Goal: Check status: Check status

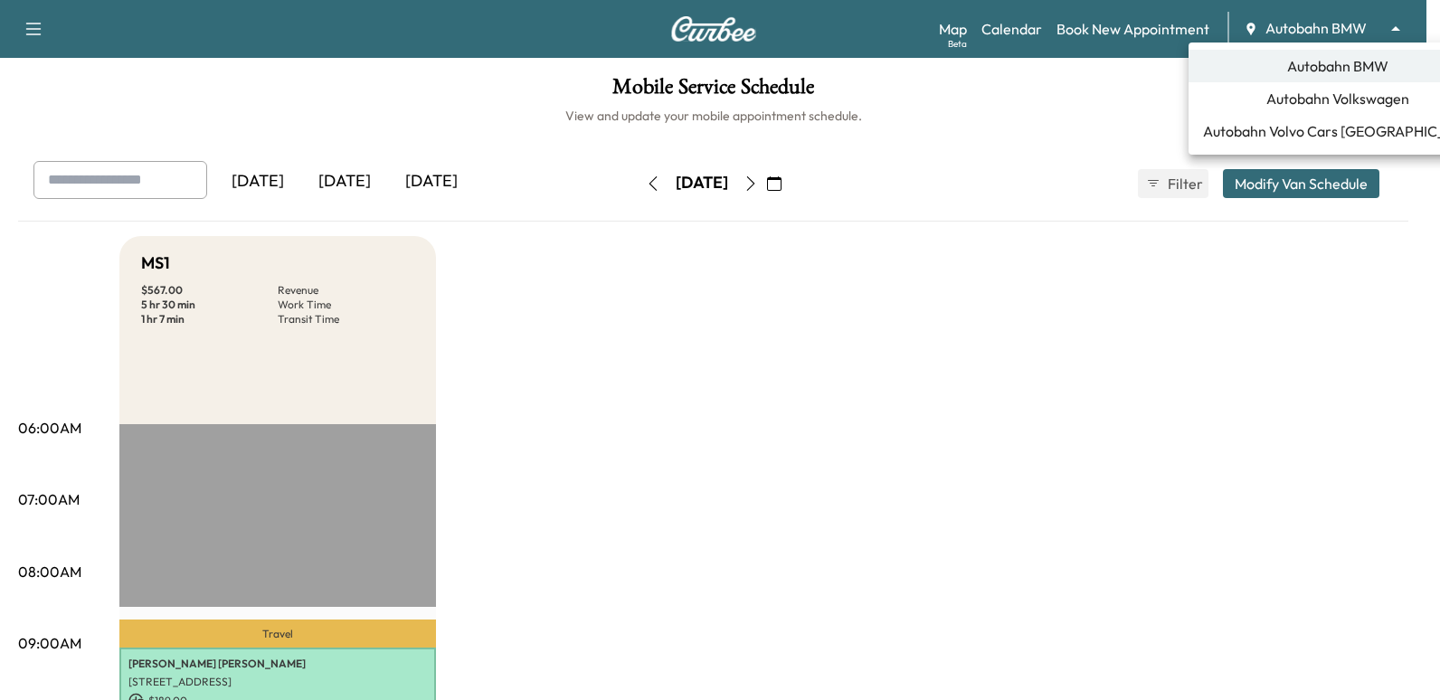
click at [1355, 26] on body "Support Log Out Map Beta Calendar Book New Appointment Autobahn BMW ******** ​ …" at bounding box center [720, 350] width 1440 height 700
click at [1295, 64] on span "Autobahn BMW" at bounding box center [1337, 66] width 101 height 22
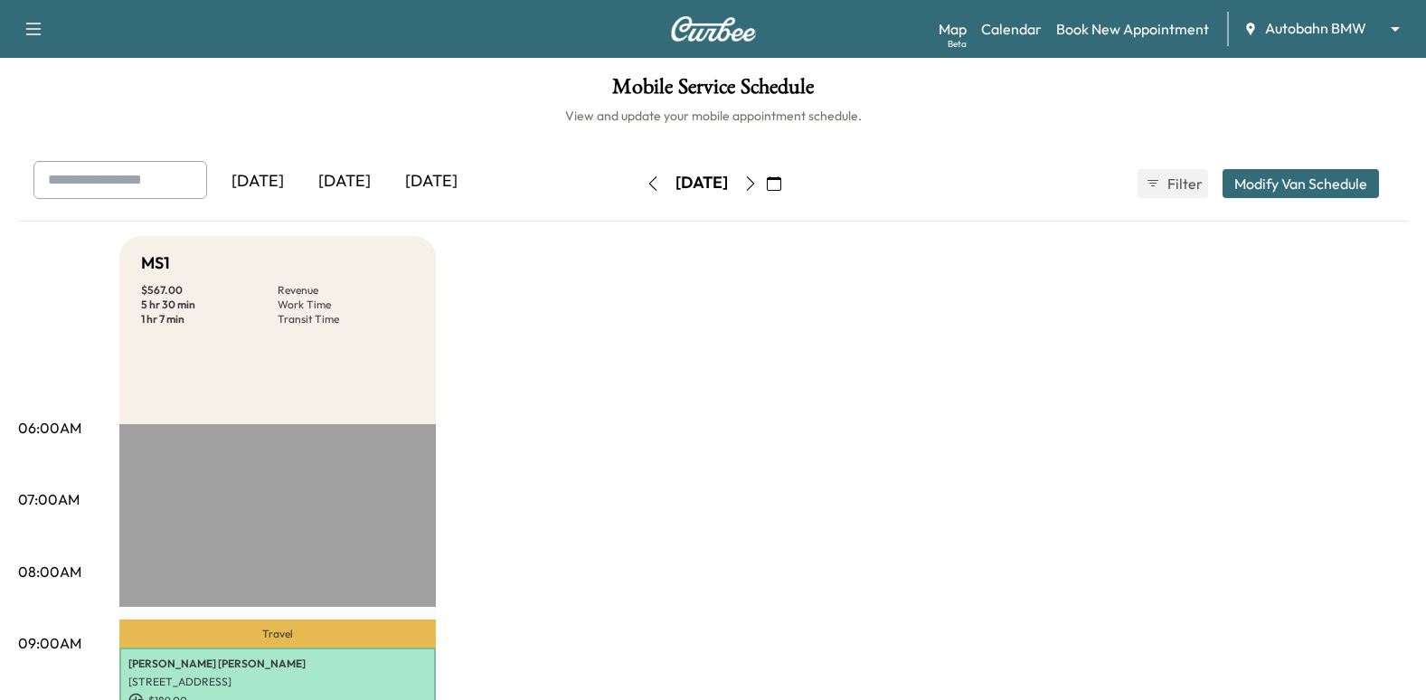
drag, startPoint x: 773, startPoint y: 365, endPoint x: 788, endPoint y: 335, distance: 34.4
click at [766, 193] on button "button" at bounding box center [750, 183] width 31 height 29
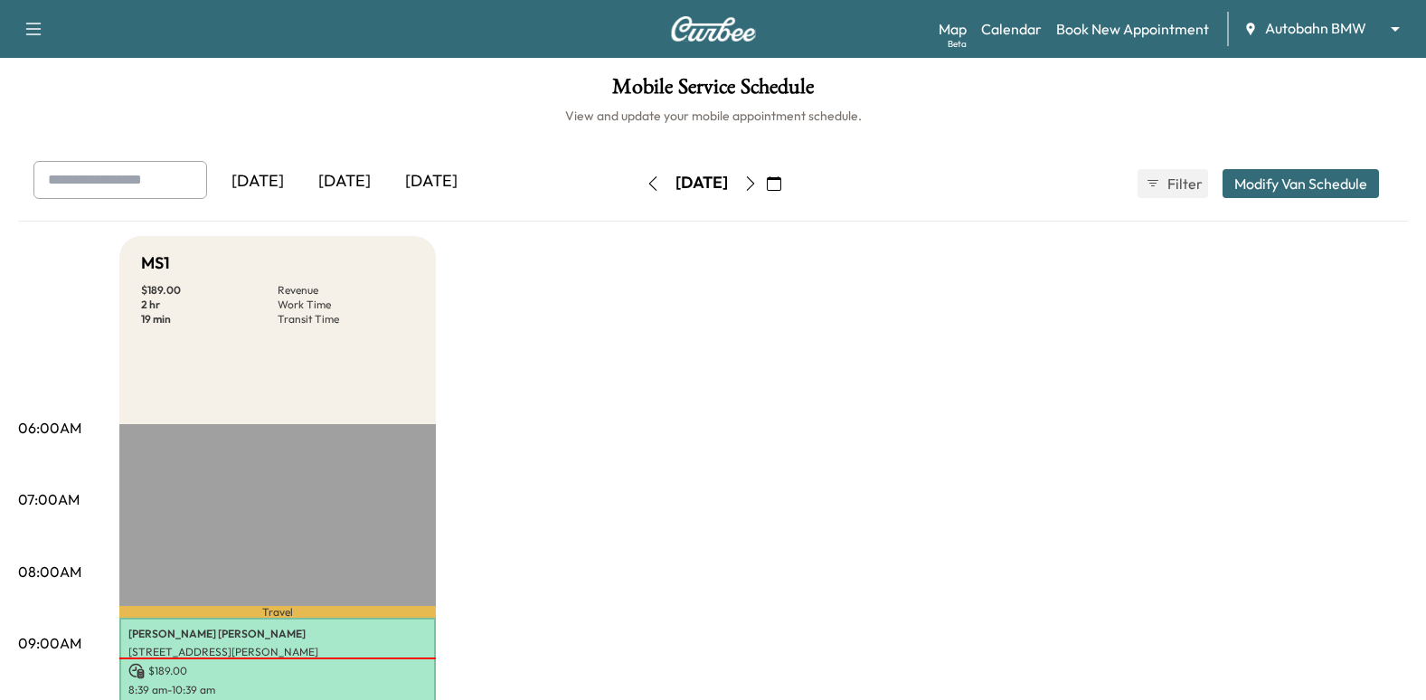
click at [646, 180] on icon "button" at bounding box center [653, 183] width 14 height 14
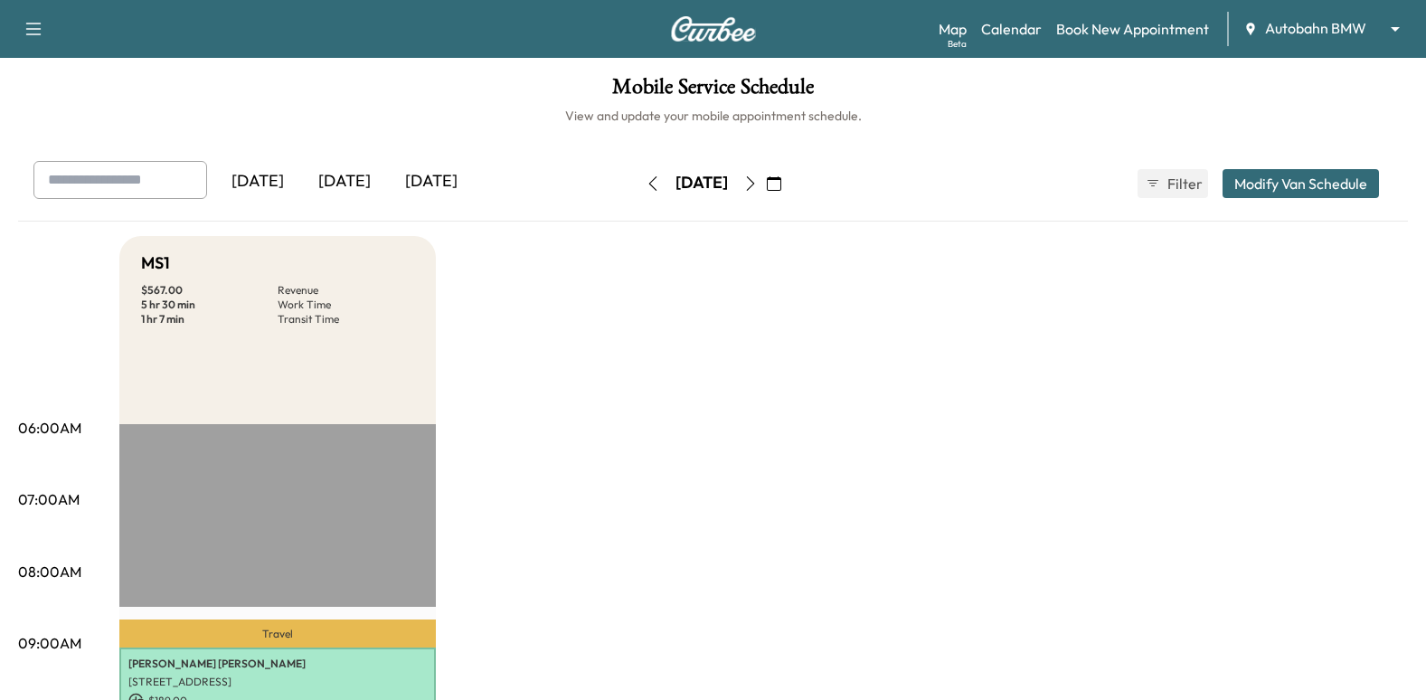
click at [758, 184] on icon "button" at bounding box center [750, 183] width 14 height 14
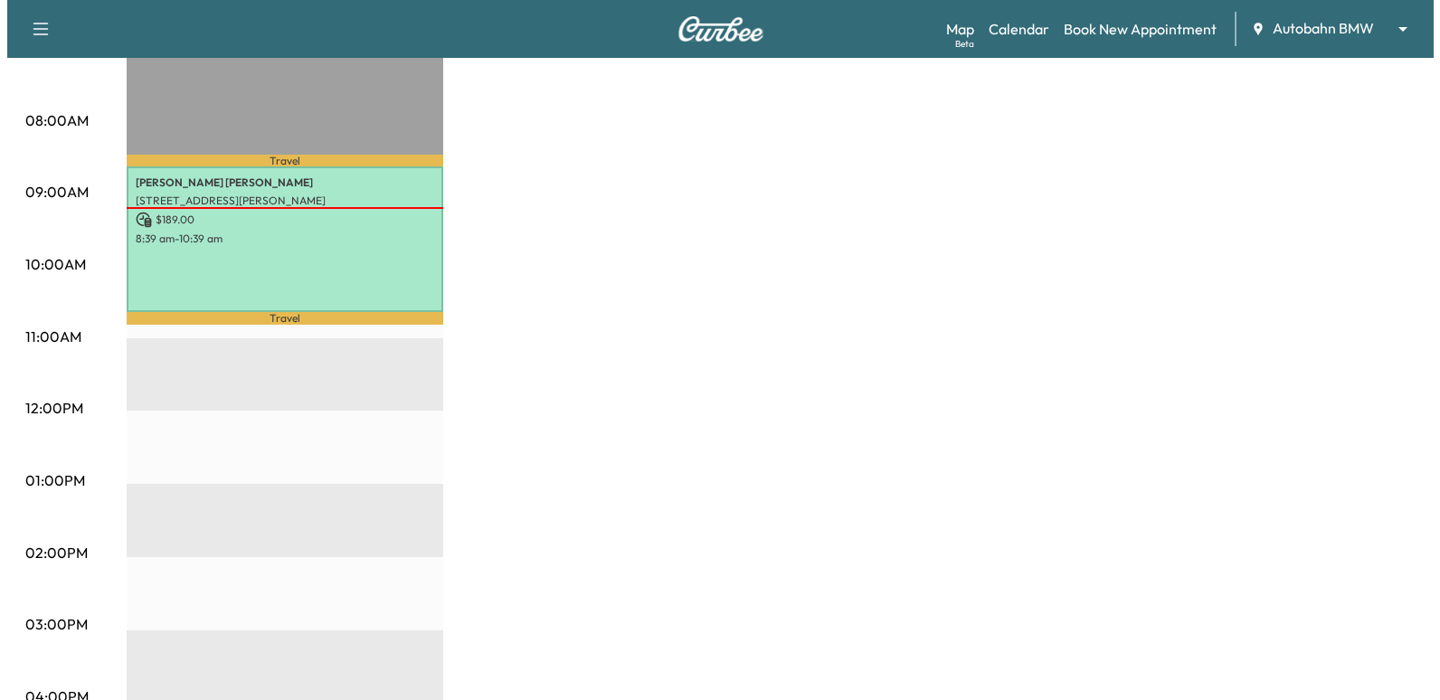
scroll to position [452, 0]
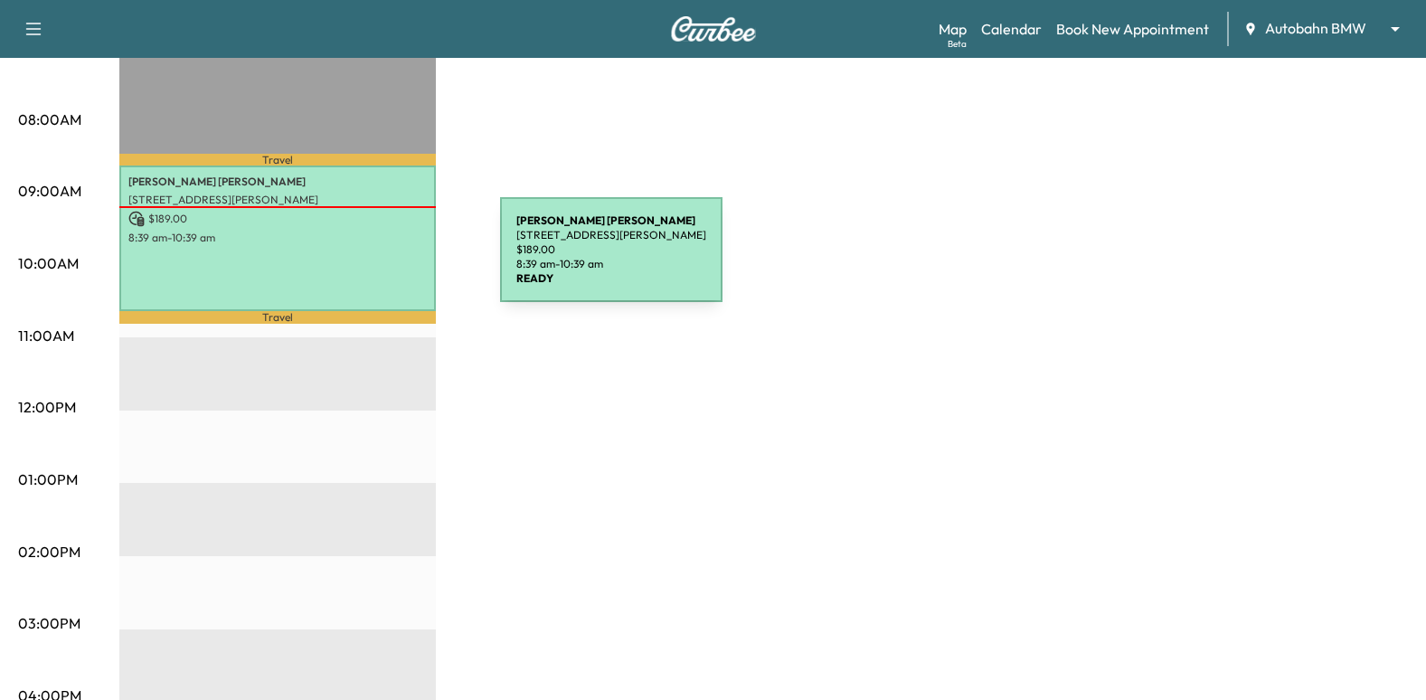
click at [364, 260] on div "[PERSON_NAME] [STREET_ADDRESS][PERSON_NAME] $ 189.00 8:39 am - 10:39 am" at bounding box center [277, 238] width 316 height 146
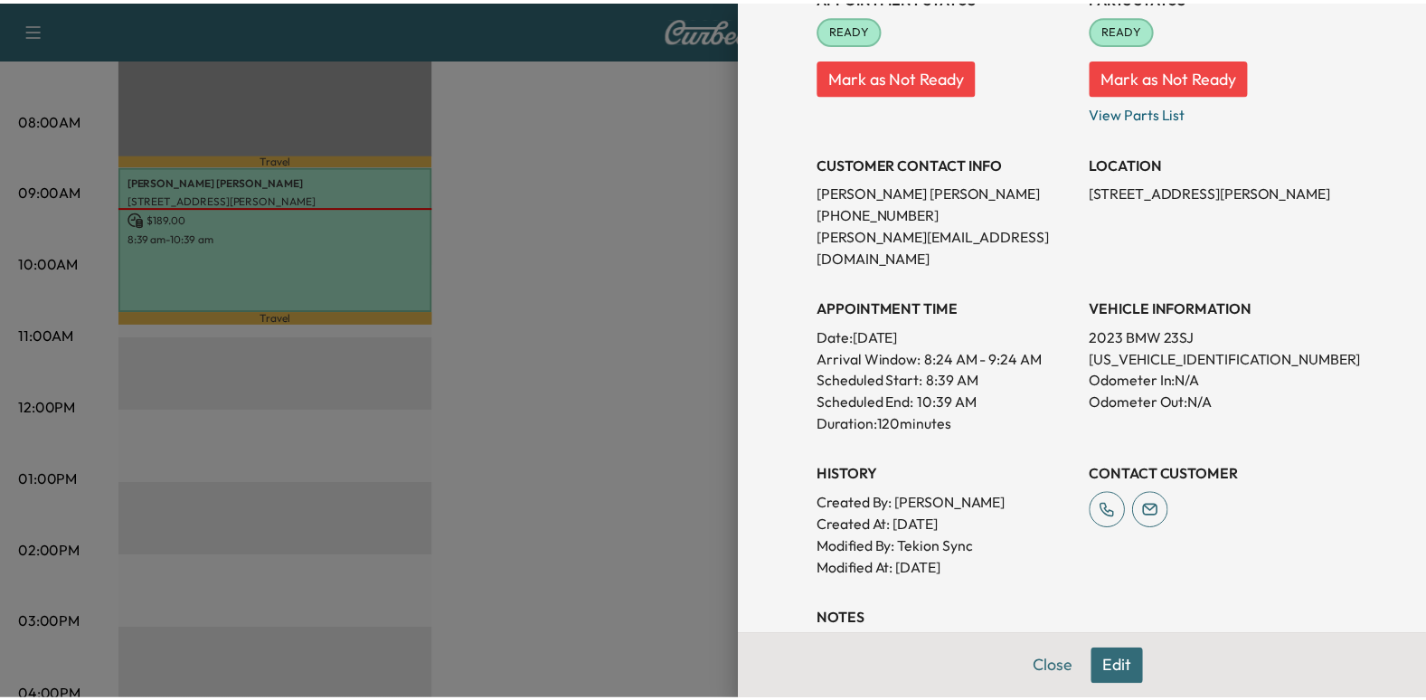
scroll to position [0, 0]
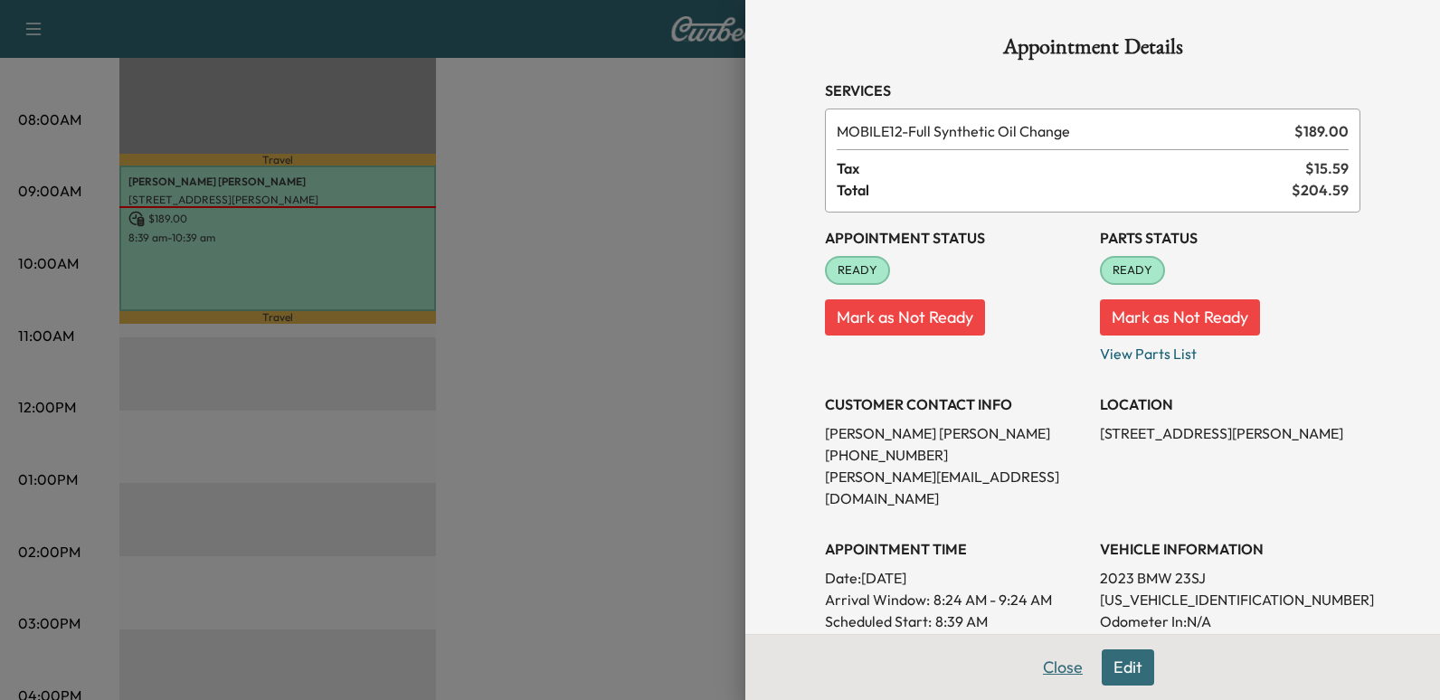
click at [1045, 666] on button "Close" at bounding box center [1062, 667] width 63 height 36
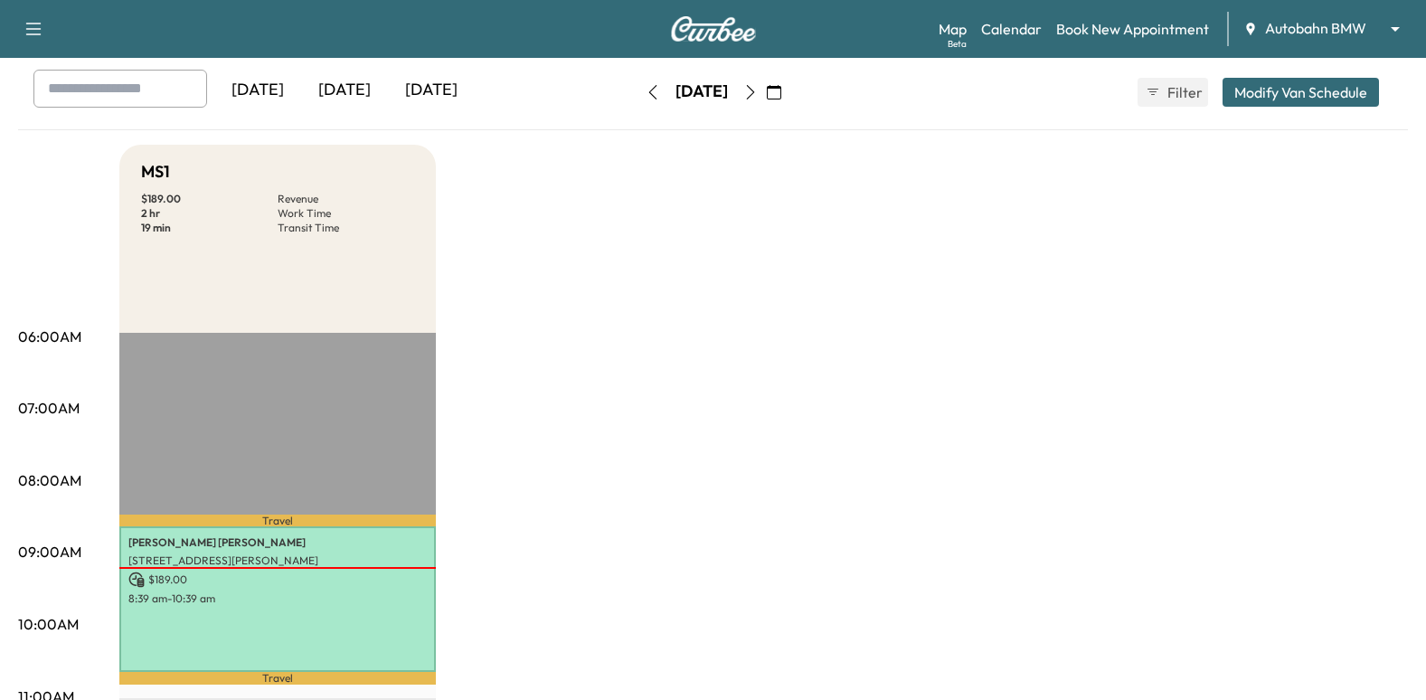
scroll to position [90, 0]
